Goal: Find specific page/section: Find specific page/section

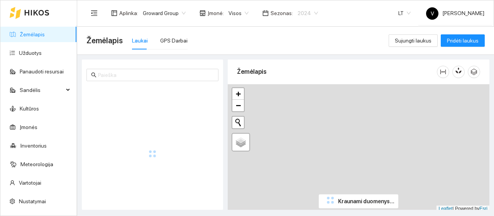
click at [308, 15] on span "2024" at bounding box center [307, 13] width 20 height 12
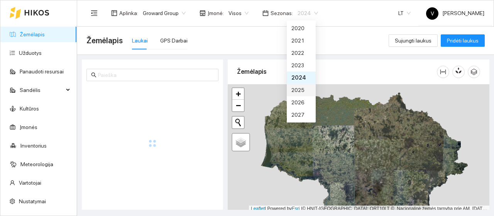
click at [304, 91] on div "2025" at bounding box center [301, 90] width 20 height 8
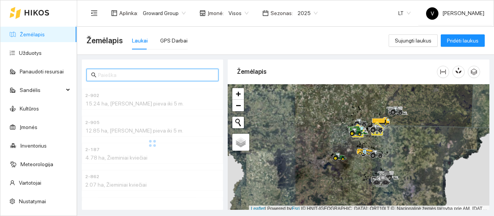
click at [156, 76] on input "text" at bounding box center [156, 75] width 116 height 8
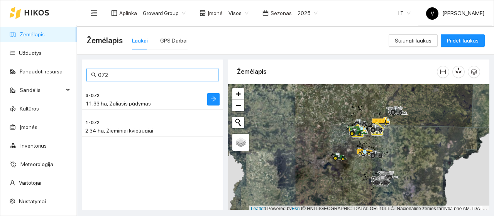
click at [130, 101] on span "11.33 ha, Žaliasis pūdymas" at bounding box center [118, 103] width 66 height 6
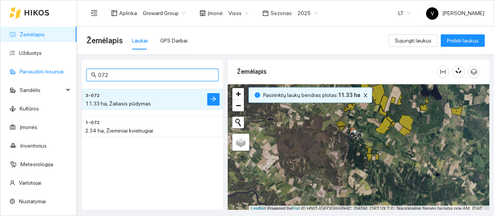
drag, startPoint x: 121, startPoint y: 78, endPoint x: 1, endPoint y: 78, distance: 120.3
click at [1, 78] on section "Žemėlapis Užduotys Panaudoti resursai Sandėlis Kultūros Įmonės Inventorius Mete…" at bounding box center [247, 108] width 494 height 216
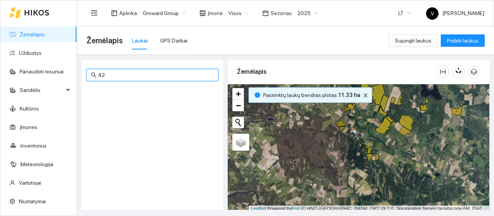
type input "4"
type input "242"
click at [115, 96] on h4 "1-242" at bounding box center [136, 95] width 103 height 8
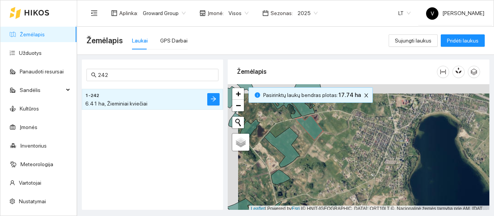
scroll to position [2, 0]
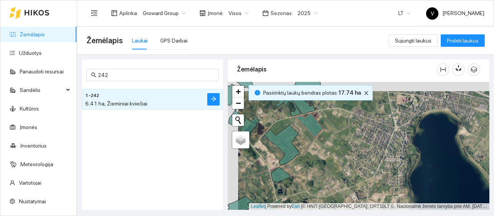
drag, startPoint x: 305, startPoint y: 137, endPoint x: 339, endPoint y: 169, distance: 46.9
click at [339, 169] on div at bounding box center [357, 146] width 261 height 128
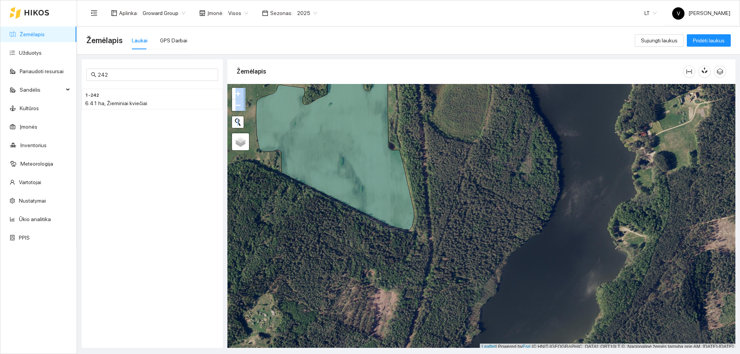
scroll to position [2, 0]
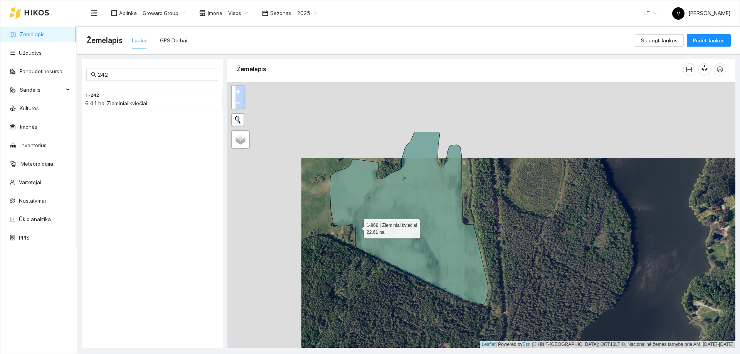
drag, startPoint x: 318, startPoint y: 189, endPoint x: 357, endPoint y: 226, distance: 53.7
click at [357, 226] on icon at bounding box center [409, 217] width 158 height 173
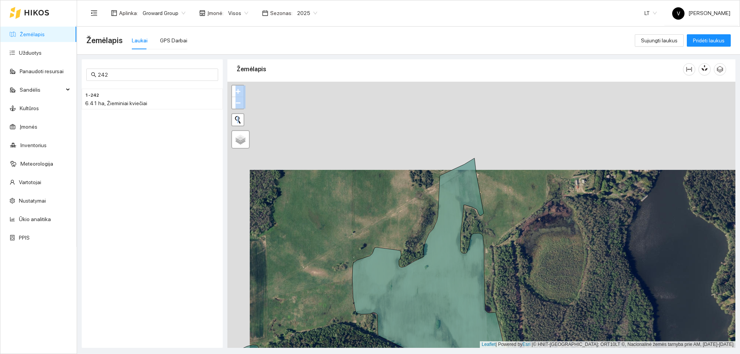
drag, startPoint x: 376, startPoint y: 106, endPoint x: 398, endPoint y: 195, distance: 91.1
click at [398, 195] on div at bounding box center [481, 215] width 508 height 266
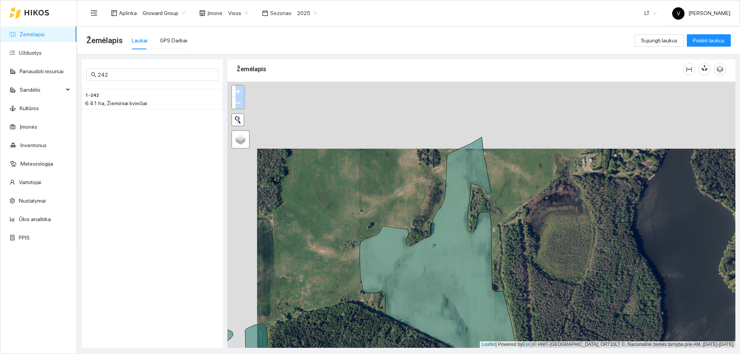
drag, startPoint x: 388, startPoint y: 233, endPoint x: 396, endPoint y: 211, distance: 22.9
click at [396, 211] on div at bounding box center [481, 215] width 508 height 266
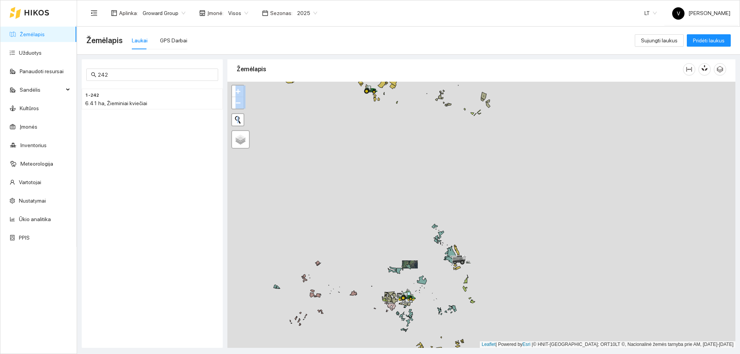
drag, startPoint x: 433, startPoint y: 298, endPoint x: 459, endPoint y: 218, distance: 84.1
click at [459, 218] on div at bounding box center [481, 215] width 508 height 266
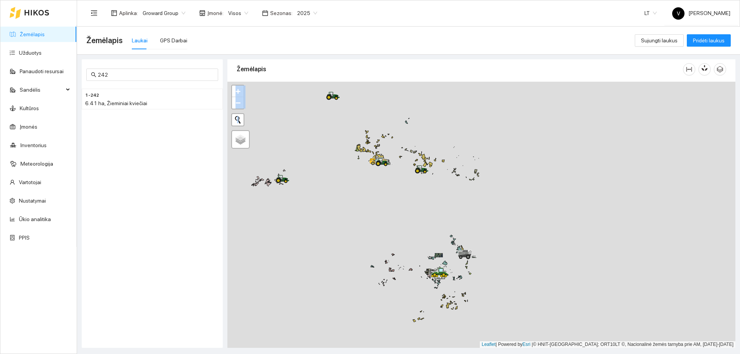
drag, startPoint x: 459, startPoint y: 214, endPoint x: 438, endPoint y: 251, distance: 42.3
click at [450, 278] on div at bounding box center [481, 215] width 508 height 266
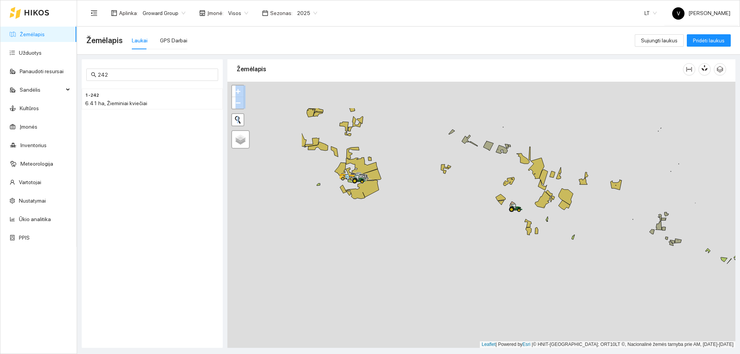
drag, startPoint x: 401, startPoint y: 202, endPoint x: 450, endPoint y: 212, distance: 50.0
click at [490, 235] on div at bounding box center [481, 215] width 508 height 266
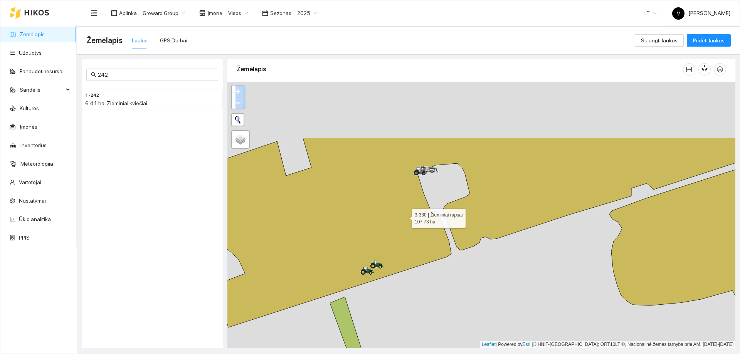
drag, startPoint x: 403, startPoint y: 132, endPoint x: 405, endPoint y: 216, distance: 83.3
click at [405, 216] on icon at bounding box center [483, 233] width 611 height 190
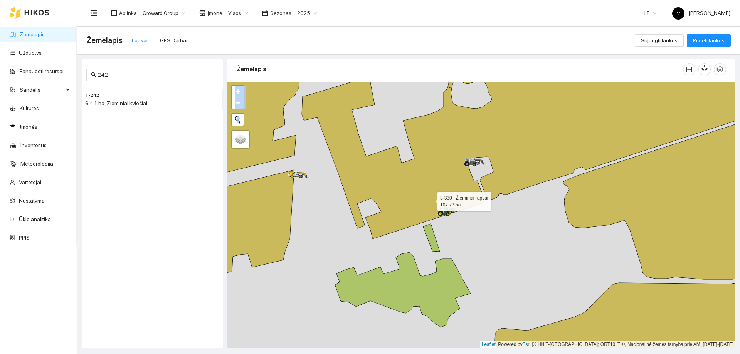
drag, startPoint x: 425, startPoint y: 202, endPoint x: 432, endPoint y: 189, distance: 14.5
click at [439, 195] on icon at bounding box center [557, 142] width 511 height 193
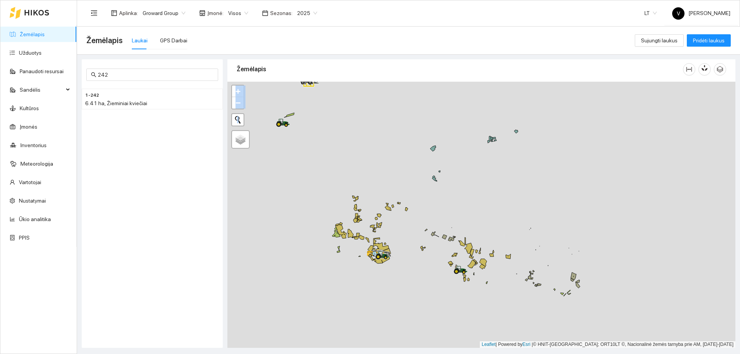
drag, startPoint x: 380, startPoint y: 255, endPoint x: 388, endPoint y: 274, distance: 20.4
click at [388, 274] on div at bounding box center [481, 215] width 508 height 266
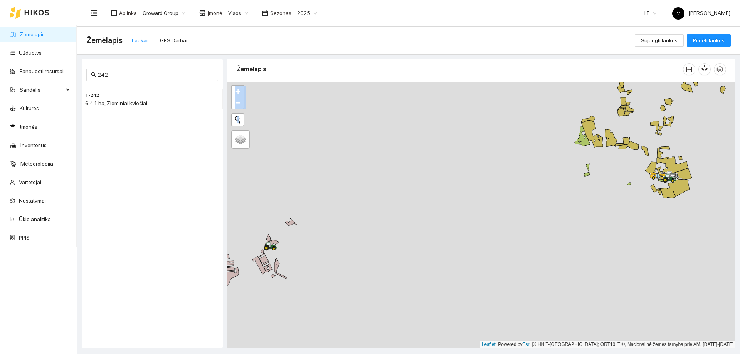
drag, startPoint x: 448, startPoint y: 185, endPoint x: 418, endPoint y: 345, distance: 162.1
click at [418, 345] on div at bounding box center [481, 215] width 508 height 266
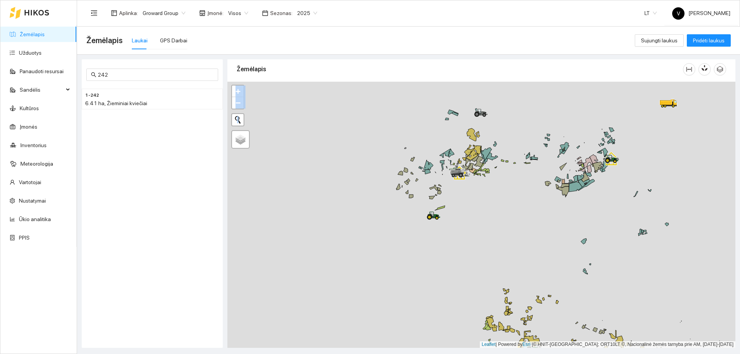
drag, startPoint x: 478, startPoint y: 201, endPoint x: 452, endPoint y: 263, distance: 68.1
click at [452, 263] on div at bounding box center [481, 215] width 508 height 266
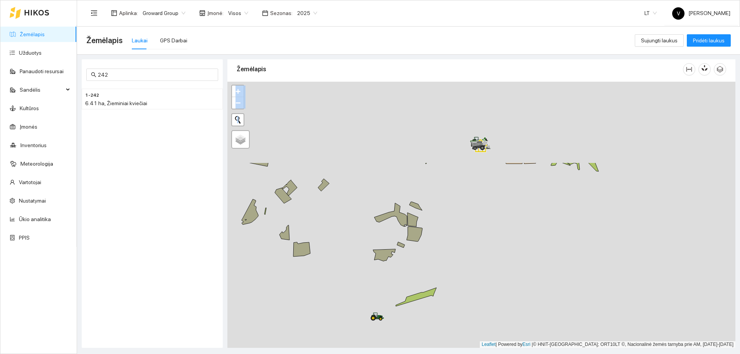
drag, startPoint x: 475, startPoint y: 155, endPoint x: 428, endPoint y: 263, distance: 117.8
click at [431, 264] on div at bounding box center [481, 215] width 508 height 266
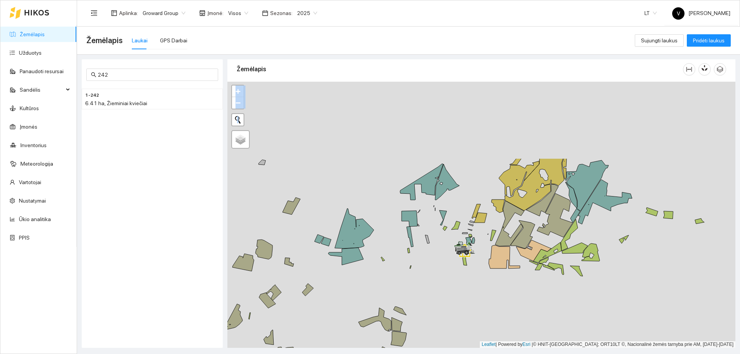
drag, startPoint x: 463, startPoint y: 205, endPoint x: 448, endPoint y: 308, distance: 104.9
click at [448, 308] on div at bounding box center [481, 215] width 508 height 266
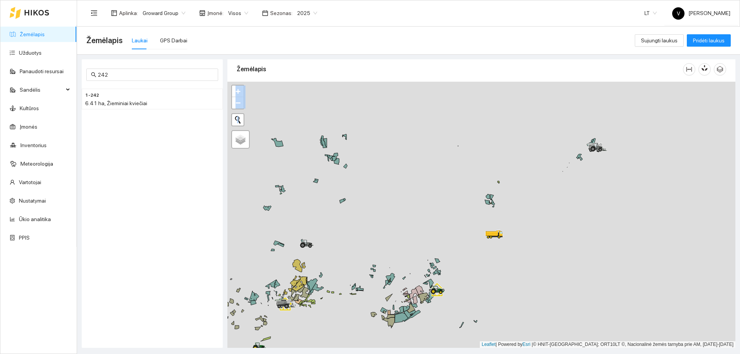
drag, startPoint x: 556, startPoint y: 251, endPoint x: 413, endPoint y: 293, distance: 148.6
click at [413, 293] on icon at bounding box center [413, 293] width 9 height 11
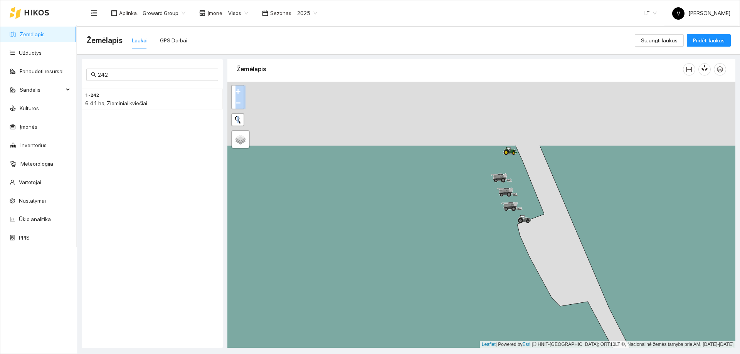
drag, startPoint x: 536, startPoint y: 210, endPoint x: 527, endPoint y: 231, distance: 22.8
click at [536, 239] on div at bounding box center [481, 215] width 508 height 266
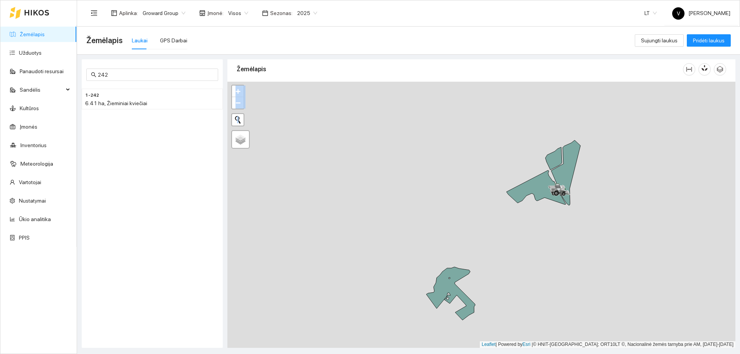
drag, startPoint x: 492, startPoint y: 243, endPoint x: 548, endPoint y: 155, distance: 104.3
click at [544, 162] on div at bounding box center [481, 215] width 508 height 266
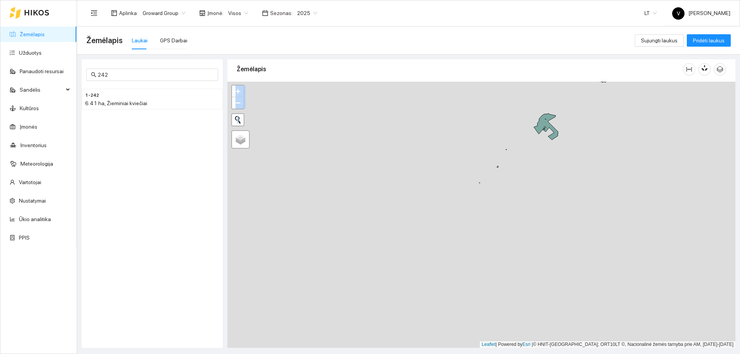
drag, startPoint x: 509, startPoint y: 244, endPoint x: 538, endPoint y: 170, distance: 79.4
click at [538, 172] on div at bounding box center [481, 215] width 508 height 266
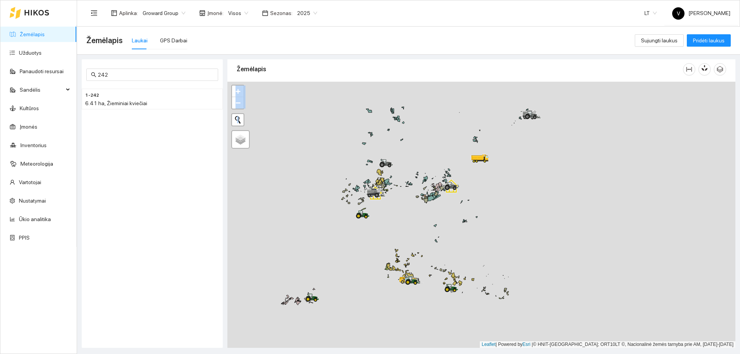
drag, startPoint x: 462, startPoint y: 247, endPoint x: 484, endPoint y: 148, distance: 101.4
click at [484, 148] on div at bounding box center [481, 215] width 508 height 266
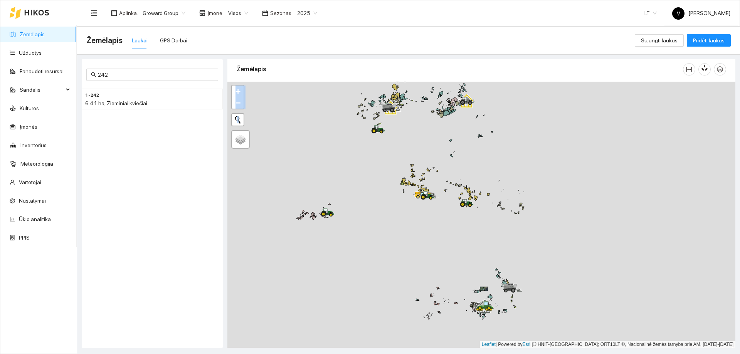
drag, startPoint x: 470, startPoint y: 302, endPoint x: 497, endPoint y: 239, distance: 68.3
click at [485, 229] on div at bounding box center [481, 215] width 508 height 266
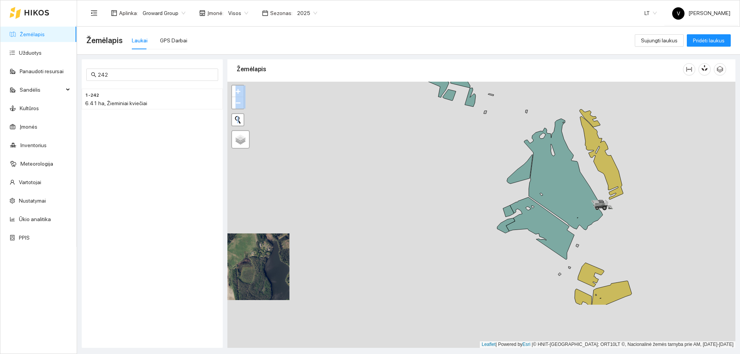
drag, startPoint x: 460, startPoint y: 205, endPoint x: 513, endPoint y: 148, distance: 78.0
click at [513, 148] on div at bounding box center [481, 215] width 508 height 266
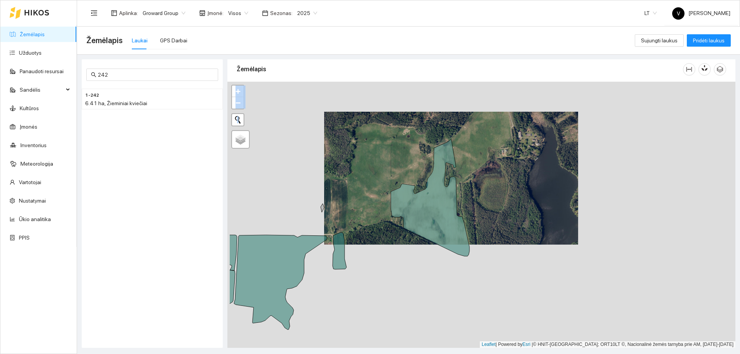
drag, startPoint x: 281, startPoint y: 231, endPoint x: 324, endPoint y: 232, distance: 42.4
click at [324, 232] on div at bounding box center [481, 215] width 508 height 266
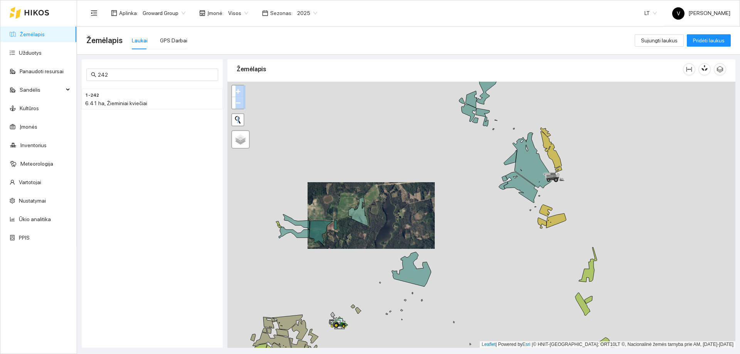
click at [305, 16] on span "2025" at bounding box center [307, 13] width 20 height 12
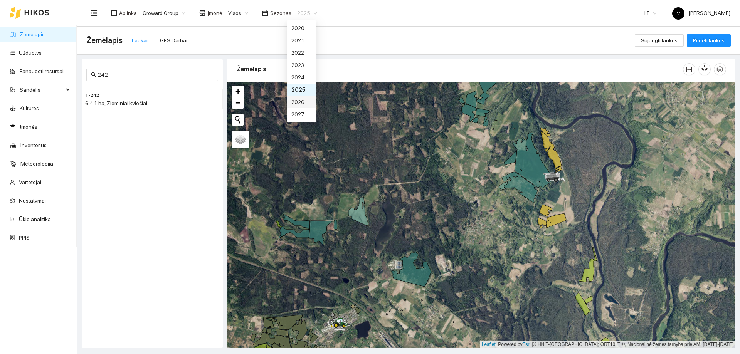
click at [297, 103] on div "2026" at bounding box center [302, 102] width 20 height 8
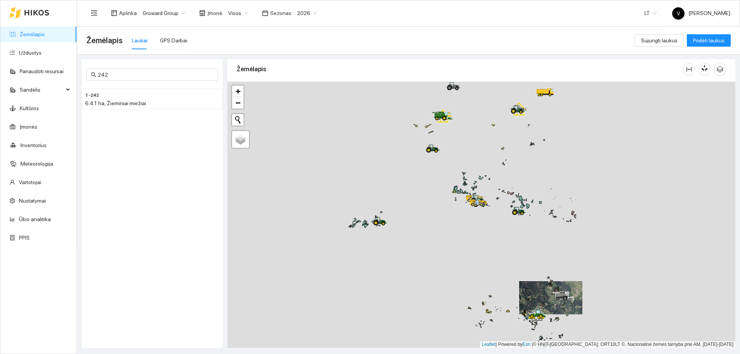
drag, startPoint x: 349, startPoint y: 185, endPoint x: 408, endPoint y: 254, distance: 90.3
click at [408, 254] on div at bounding box center [481, 215] width 508 height 266
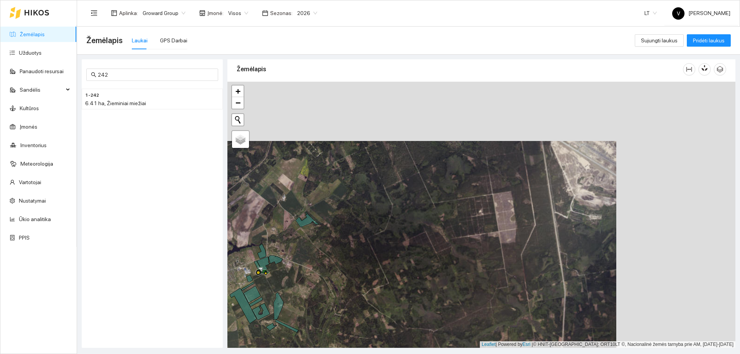
drag, startPoint x: 456, startPoint y: 220, endPoint x: 383, endPoint y: 219, distance: 72.9
click at [386, 225] on div at bounding box center [481, 215] width 508 height 266
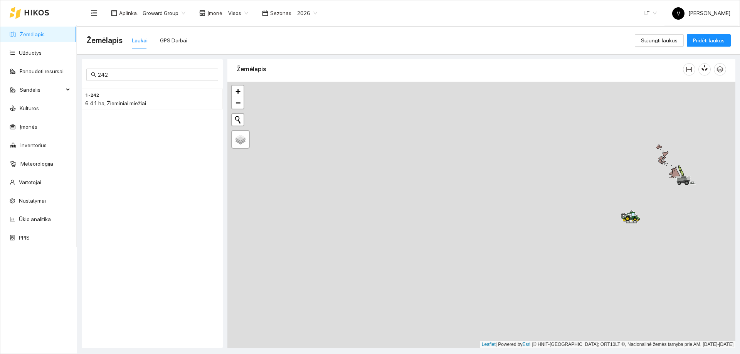
drag, startPoint x: 419, startPoint y: 126, endPoint x: 408, endPoint y: 93, distance: 34.0
click at [408, 93] on div at bounding box center [481, 215] width 508 height 266
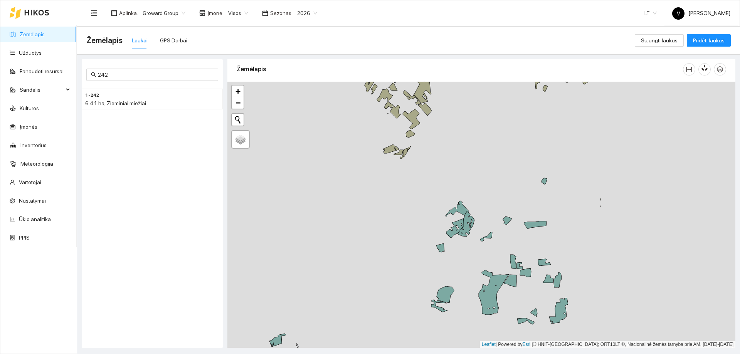
drag, startPoint x: 601, startPoint y: 252, endPoint x: 455, endPoint y: 251, distance: 146.5
click at [452, 251] on div at bounding box center [481, 215] width 508 height 266
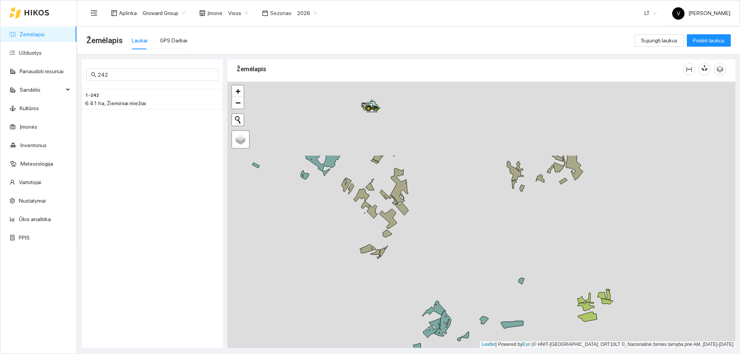
drag, startPoint x: 429, startPoint y: 268, endPoint x: 399, endPoint y: 353, distance: 90.4
click at [400, 352] on main "Žemėlapis Laukai GPS Darbai Sujungti laukus Pridėti laukus 242 1-242 6.41 ha, Ž…" at bounding box center [408, 191] width 663 height 328
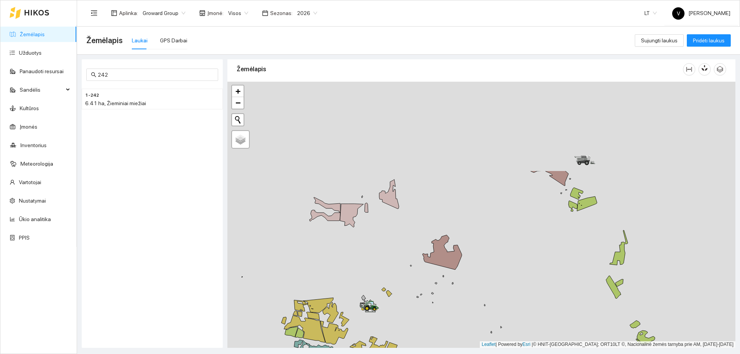
drag, startPoint x: 371, startPoint y: 219, endPoint x: 388, endPoint y: 285, distance: 68.2
click at [388, 285] on div at bounding box center [481, 215] width 508 height 266
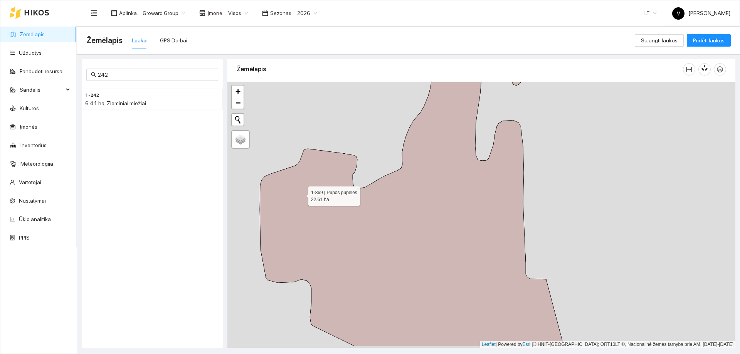
drag, startPoint x: 304, startPoint y: 196, endPoint x: 281, endPoint y: 167, distance: 36.8
click at [283, 169] on icon at bounding box center [412, 187] width 304 height 320
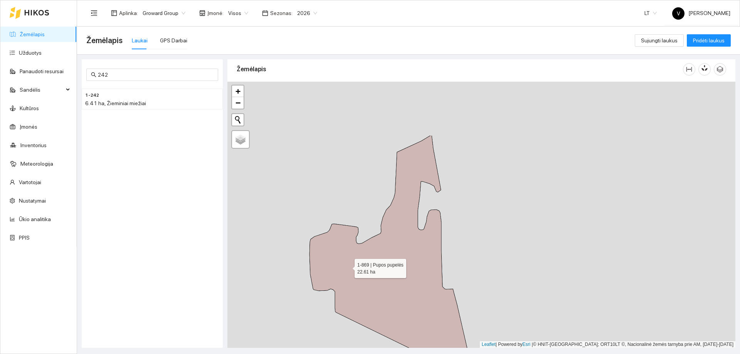
drag, startPoint x: 310, startPoint y: 208, endPoint x: 348, endPoint y: 266, distance: 69.2
click at [348, 266] on icon at bounding box center [389, 252] width 158 height 234
